Goal: Information Seeking & Learning: Find specific fact

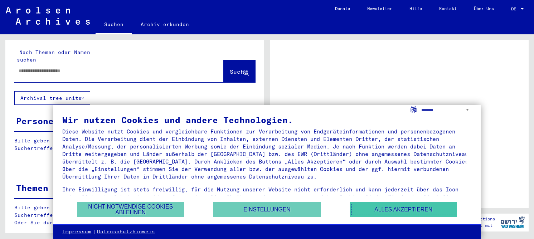
click at [404, 204] on button "Alles akzeptieren" at bounding box center [403, 209] width 107 height 15
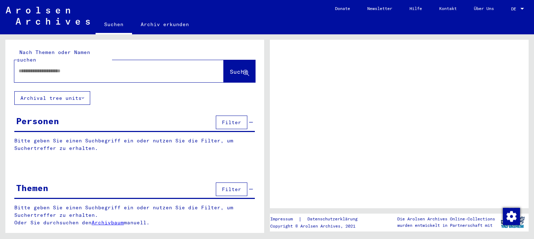
click at [155, 67] on input "text" at bounding box center [113, 71] width 188 height 8
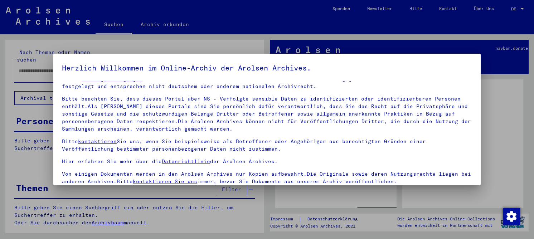
scroll to position [16, 0]
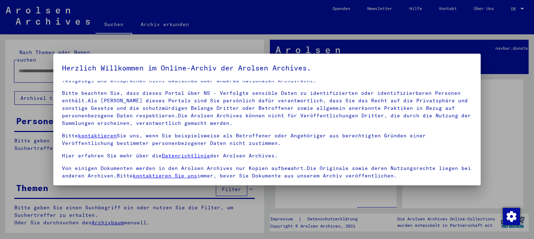
click at [185, 121] on p "Bitte beachten Sie, dass dieses Portal über NS - Verfolgte sensible Daten zu id…" at bounding box center [267, 108] width 410 height 38
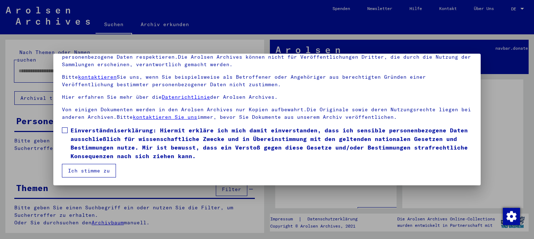
scroll to position [59, 0]
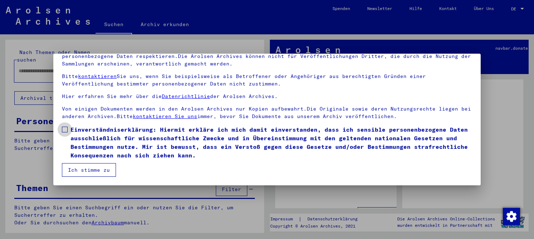
click at [120, 135] on span "Einverständniserklärung: Hiermit erkläre ich mich damit einverstanden, dass ich…" at bounding box center [272, 142] width 402 height 34
click at [86, 165] on button "Ich stimme zu" at bounding box center [89, 170] width 54 height 14
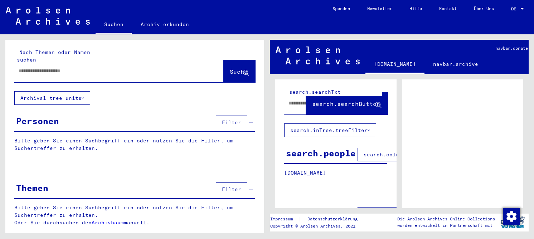
click at [91, 67] on input "text" at bounding box center [113, 71] width 188 height 8
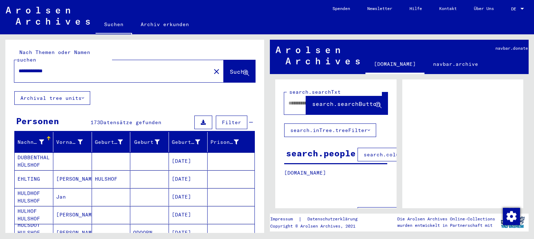
type input "**********"
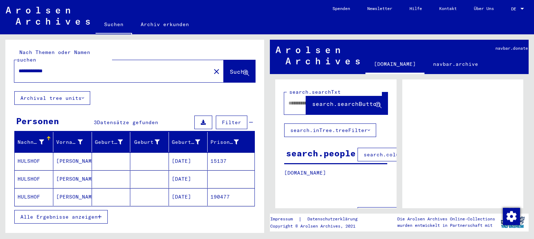
click at [117, 152] on mat-cell at bounding box center [111, 161] width 39 height 18
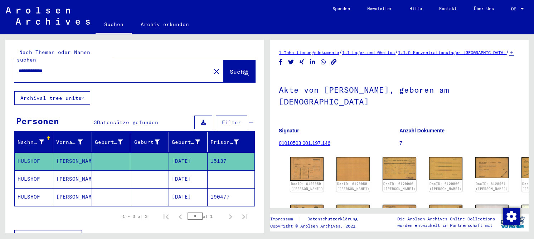
click at [213, 189] on mat-cell "190477" at bounding box center [231, 197] width 47 height 18
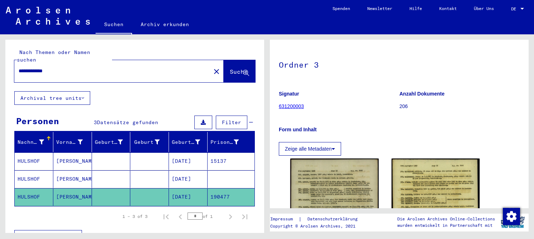
scroll to position [72, 0]
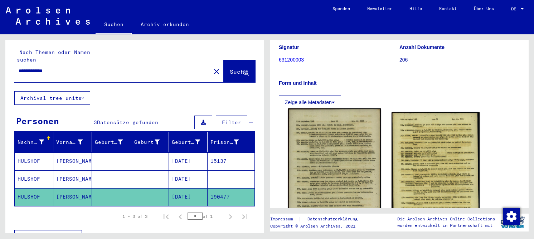
click at [323, 158] on img at bounding box center [334, 182] width 93 height 149
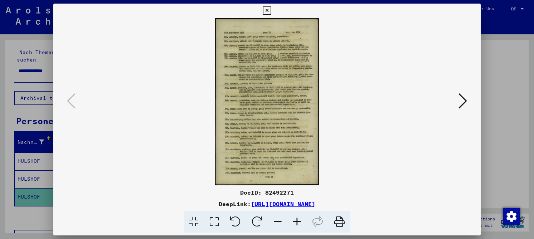
click at [213, 220] on icon at bounding box center [214, 222] width 20 height 22
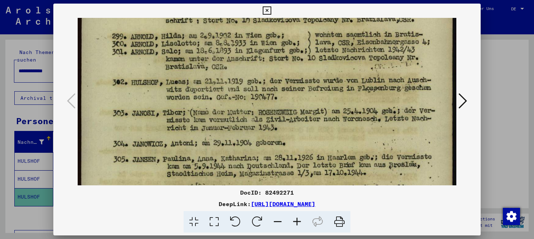
drag, startPoint x: 267, startPoint y: 132, endPoint x: 257, endPoint y: -18, distance: 149.6
click at [257, 0] on html "**********" at bounding box center [267, 119] width 534 height 239
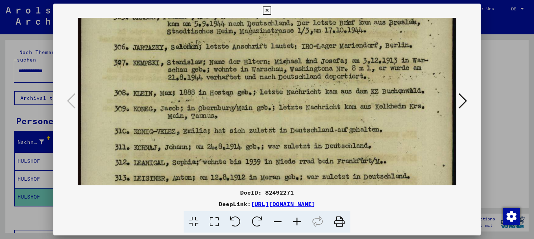
drag, startPoint x: 251, startPoint y: 105, endPoint x: 252, endPoint y: 35, distance: 69.8
click at [252, 35] on img at bounding box center [267, 66] width 379 height 607
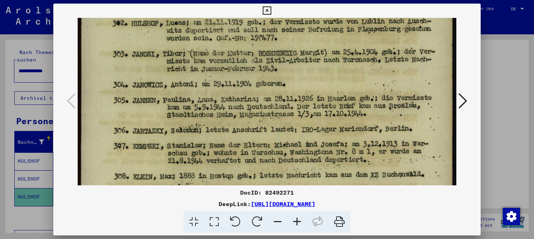
drag, startPoint x: 248, startPoint y: 56, endPoint x: 237, endPoint y: 123, distance: 68.2
click at [237, 136] on img at bounding box center [267, 149] width 379 height 607
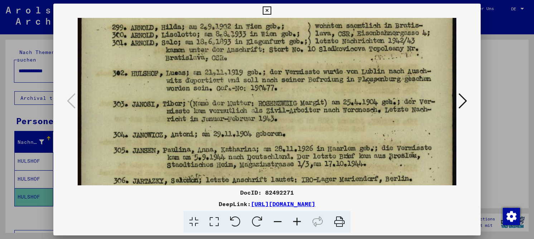
scroll to position [118, 0]
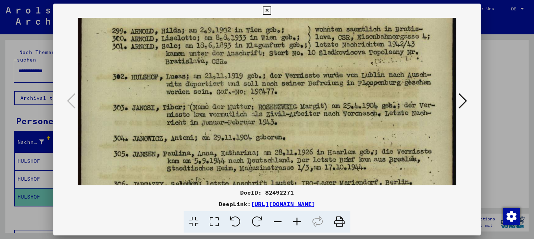
drag, startPoint x: 233, startPoint y: 68, endPoint x: 229, endPoint y: 119, distance: 51.4
click at [229, 119] on img at bounding box center [267, 203] width 379 height 607
click at [268, 11] on icon at bounding box center [267, 10] width 8 height 9
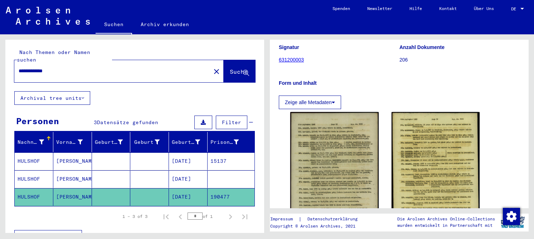
click at [192, 155] on mat-cell "[DATE]" at bounding box center [188, 161] width 39 height 18
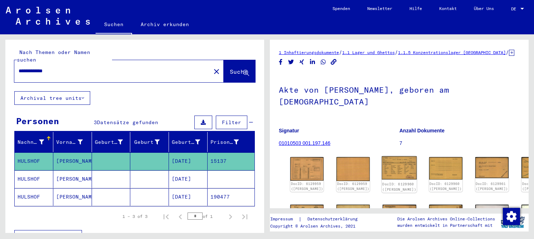
click at [382, 161] on img at bounding box center [399, 167] width 35 height 23
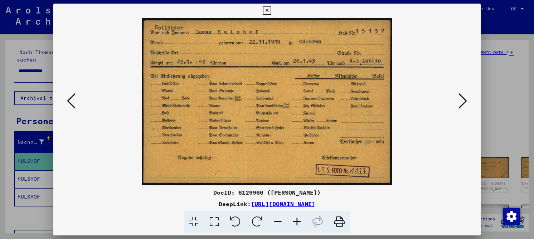
click at [268, 14] on icon at bounding box center [267, 10] width 8 height 9
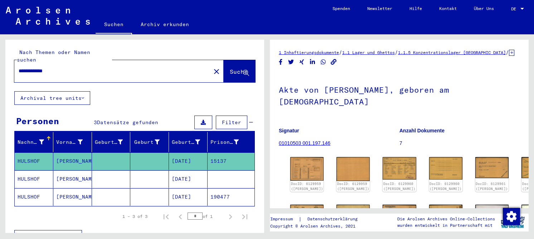
click at [169, 174] on mat-cell "[DATE]" at bounding box center [188, 179] width 39 height 18
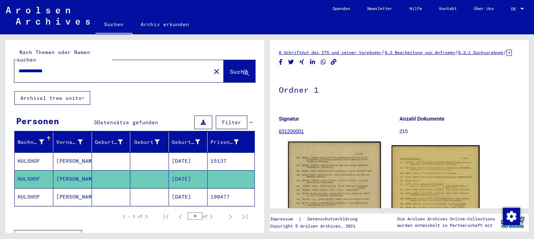
click at [333, 193] on img at bounding box center [334, 217] width 93 height 150
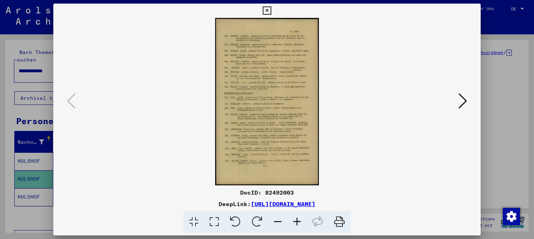
click at [215, 221] on icon at bounding box center [214, 222] width 20 height 22
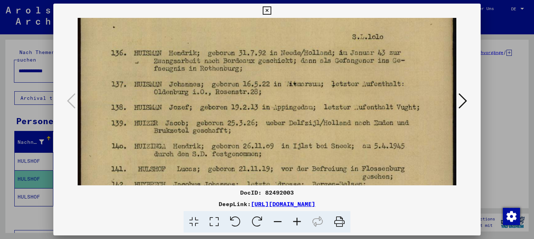
scroll to position [41, 0]
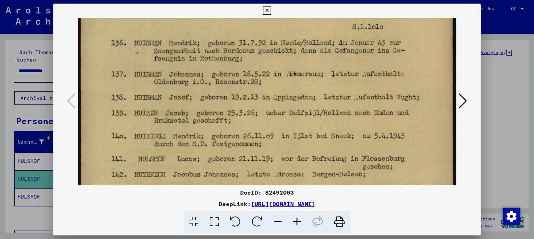
drag, startPoint x: 256, startPoint y: 150, endPoint x: 252, endPoint y: 110, distance: 41.0
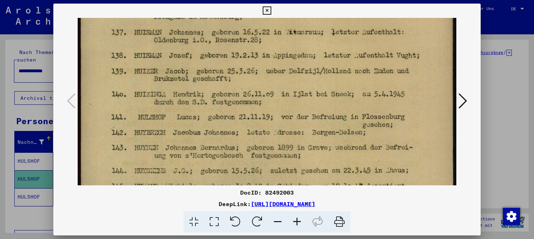
drag, startPoint x: 283, startPoint y: 90, endPoint x: 284, endPoint y: 50, distance: 40.5
click at [284, 50] on img at bounding box center [267, 240] width 379 height 611
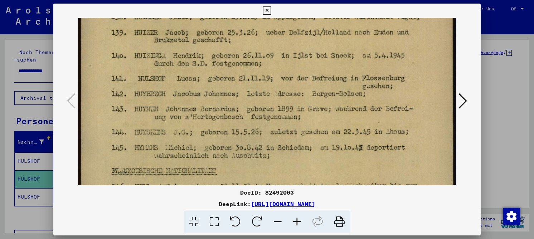
drag, startPoint x: 283, startPoint y: 130, endPoint x: 283, endPoint y: 91, distance: 38.7
click at [283, 91] on img at bounding box center [267, 202] width 379 height 611
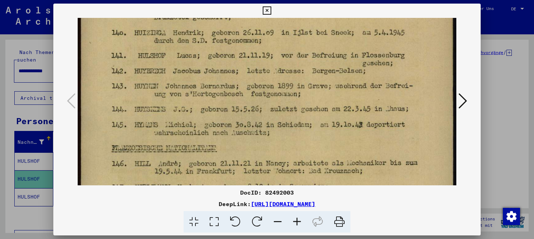
scroll to position [155, 0]
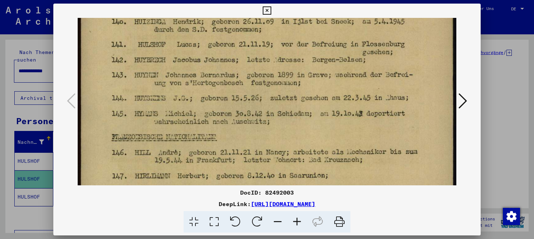
drag, startPoint x: 266, startPoint y: 112, endPoint x: 269, endPoint y: 78, distance: 34.1
click at [269, 78] on img at bounding box center [267, 168] width 379 height 611
click at [268, 11] on icon at bounding box center [267, 10] width 8 height 9
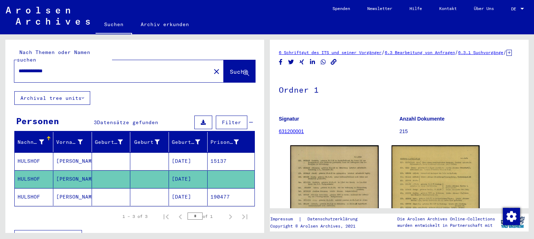
click at [141, 189] on mat-cell at bounding box center [149, 197] width 39 height 18
